Goal: Navigation & Orientation: Find specific page/section

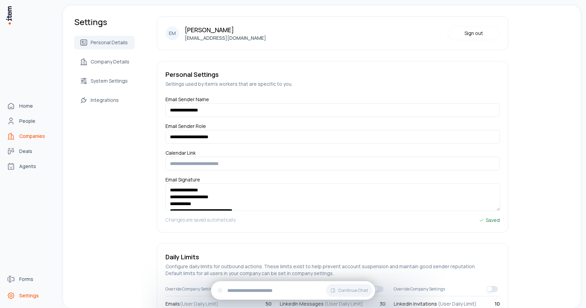
click at [11, 138] on icon "Companies" at bounding box center [10, 136] width 3 height 6
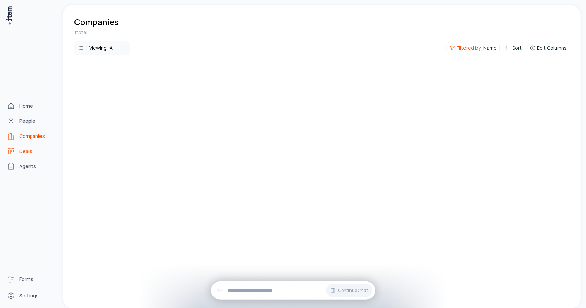
click at [14, 149] on icon "Deals" at bounding box center [11, 151] width 8 height 8
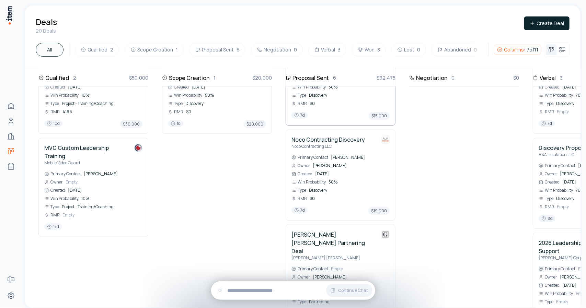
scroll to position [58, 0]
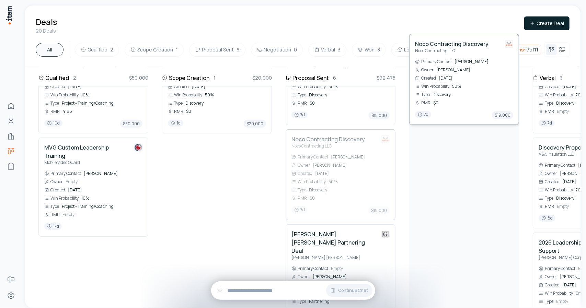
drag, startPoint x: 333, startPoint y: 157, endPoint x: 451, endPoint y: 135, distance: 119.8
click at [451, 135] on div "Qualified 2 $50,000 Power & Construction Group Inc Deal - Leadership Training P…" at bounding box center [526, 131] width 1002 height 240
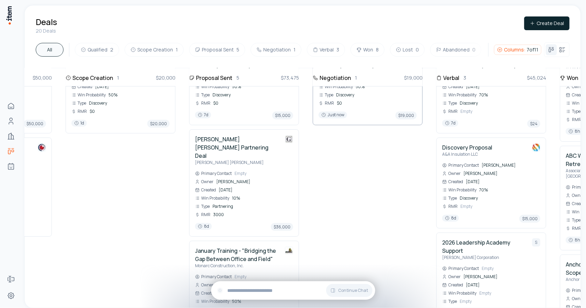
scroll to position [0, 96]
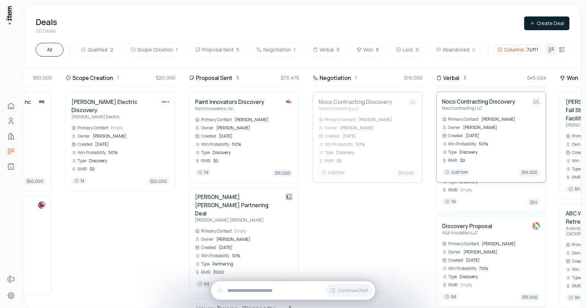
drag, startPoint x: 386, startPoint y: 136, endPoint x: 472, endPoint y: 136, distance: 85.5
click at [472, 136] on div "Qualified 2 $50,000 Power & Construction Group Inc Deal - Leadership Training P…" at bounding box center [429, 188] width 1002 height 240
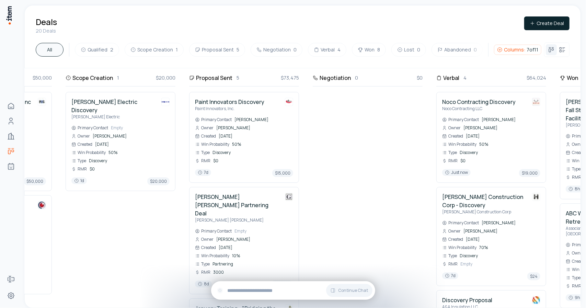
click at [472, 136] on span "[DATE]" at bounding box center [503, 136] width 74 height 5
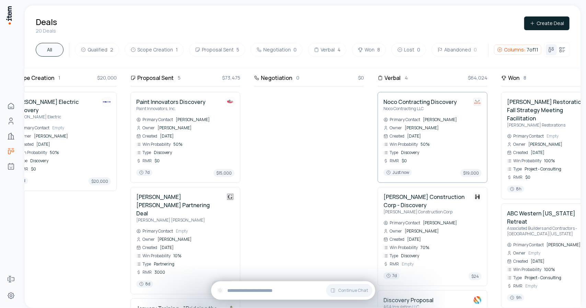
click at [428, 142] on span "50%" at bounding box center [450, 144] width 61 height 5
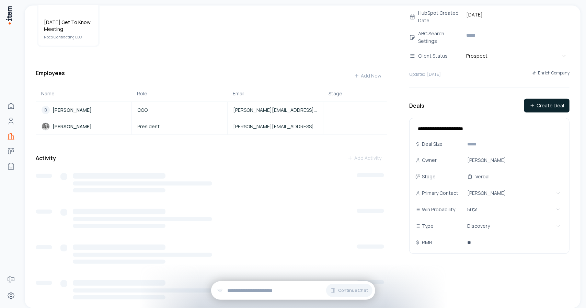
scroll to position [148, 0]
click at [468, 214] on body "**********" at bounding box center [293, 154] width 586 height 308
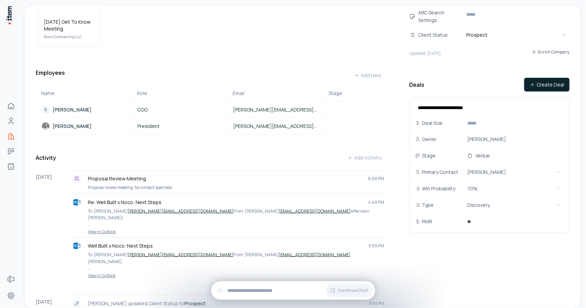
scroll to position [0, 0]
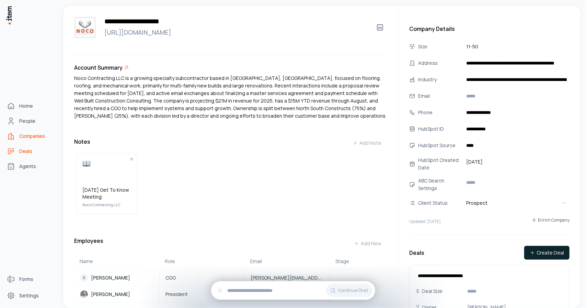
click at [26, 148] on span "Deals" at bounding box center [25, 151] width 13 height 7
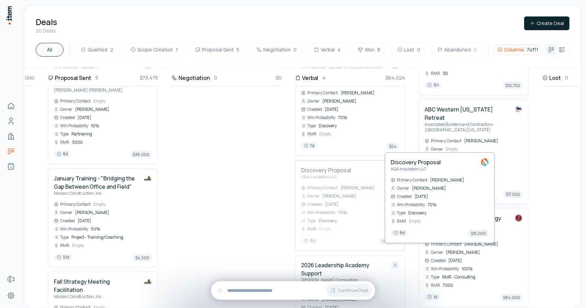
scroll to position [130, 244]
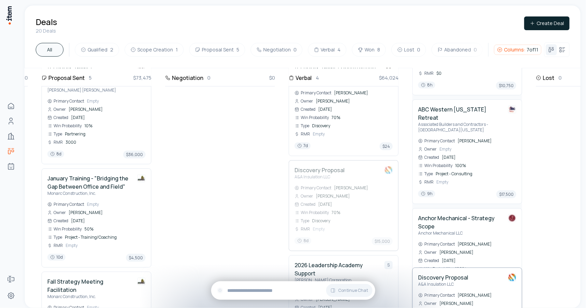
drag, startPoint x: 389, startPoint y: 200, endPoint x: 484, endPoint y: 188, distance: 96.2
click at [484, 178] on div "Qualified 2 $50,000 Power & Construction Group Inc Deal - Leadership Training P…" at bounding box center [282, 58] width 1002 height 240
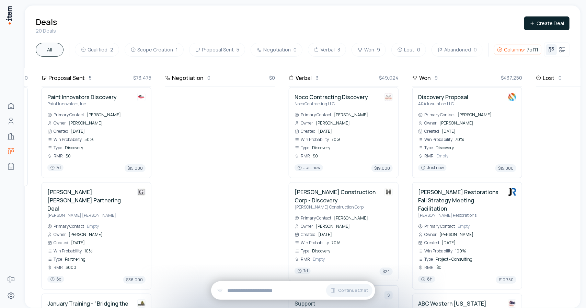
scroll to position [0, 244]
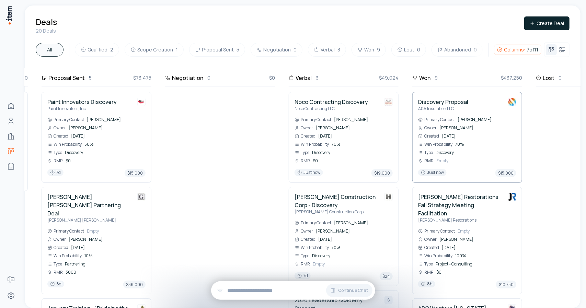
click at [456, 171] on div "Just now $15,000" at bounding box center [467, 173] width 98 height 8
click at [458, 145] on span "70%" at bounding box center [485, 144] width 61 height 5
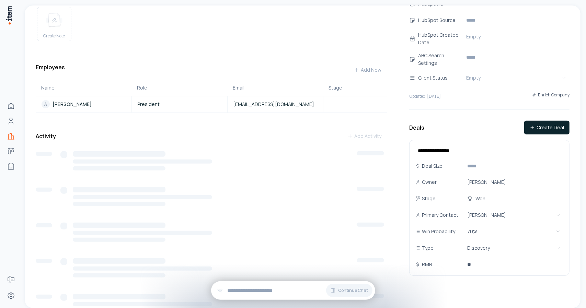
scroll to position [125, 0]
click at [466, 233] on html "**********" at bounding box center [293, 154] width 586 height 308
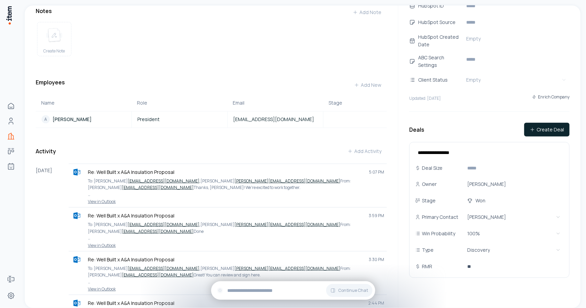
scroll to position [131, 0]
